Goal: Check status: Check status

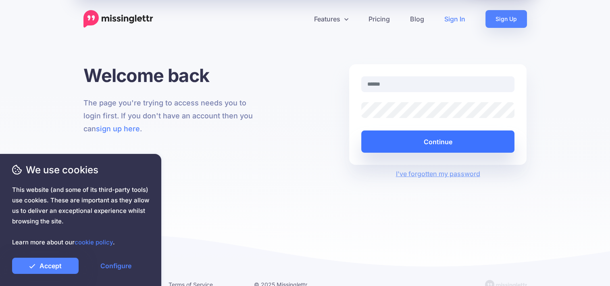
type input "**********"
click at [428, 140] on button "Continue" at bounding box center [438, 141] width 154 height 22
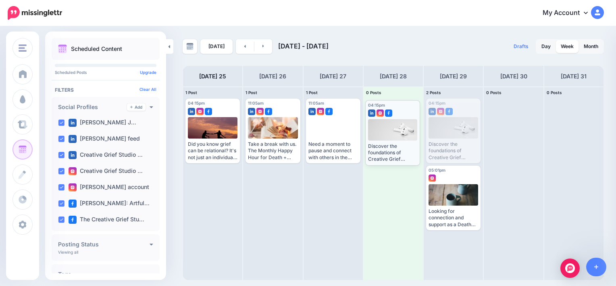
drag, startPoint x: 458, startPoint y: 102, endPoint x: 397, endPoint y: 103, distance: 60.9
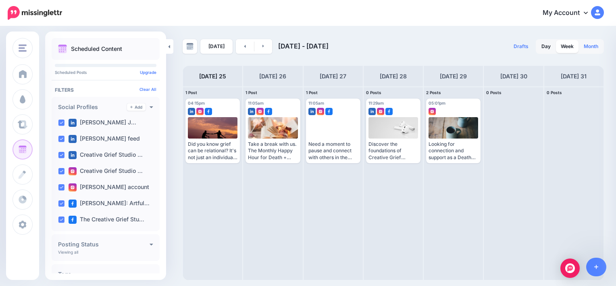
click at [591, 48] on link "Month" at bounding box center [591, 46] width 24 height 13
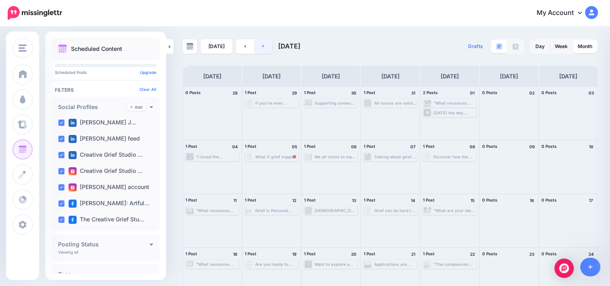
click at [265, 49] on link at bounding box center [264, 46] width 18 height 15
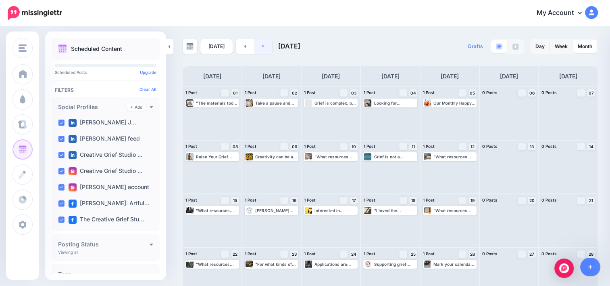
click at [263, 47] on icon at bounding box center [264, 46] width 2 height 5
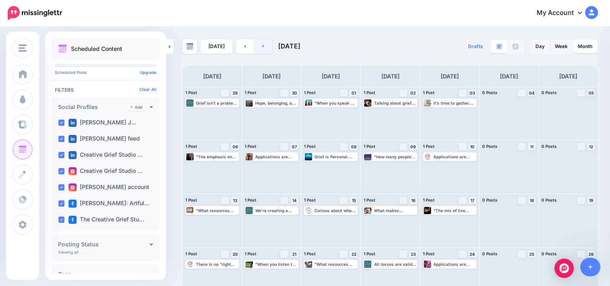
click at [263, 46] on link at bounding box center [264, 46] width 18 height 15
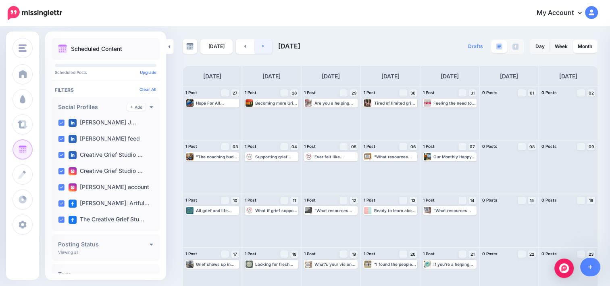
click at [263, 49] on link at bounding box center [264, 46] width 18 height 15
